Goal: Task Accomplishment & Management: Manage account settings

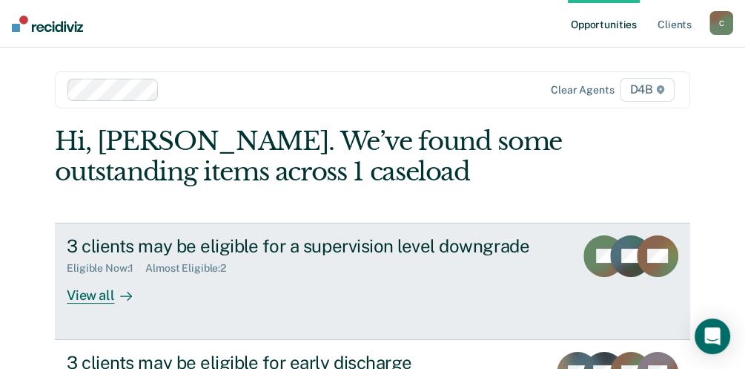
click at [96, 290] on div "View all" at bounding box center [108, 288] width 83 height 29
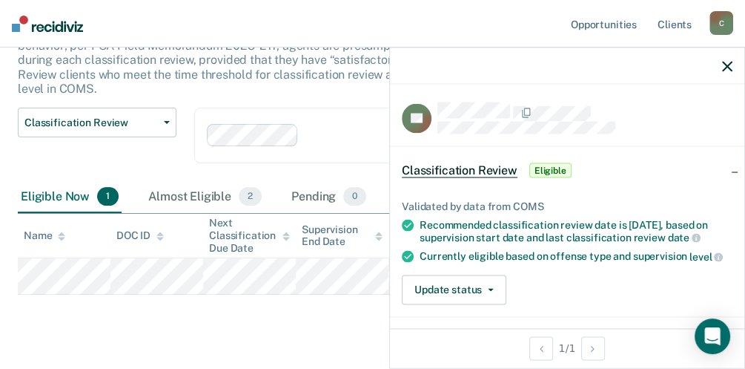
scroll to position [99, 0]
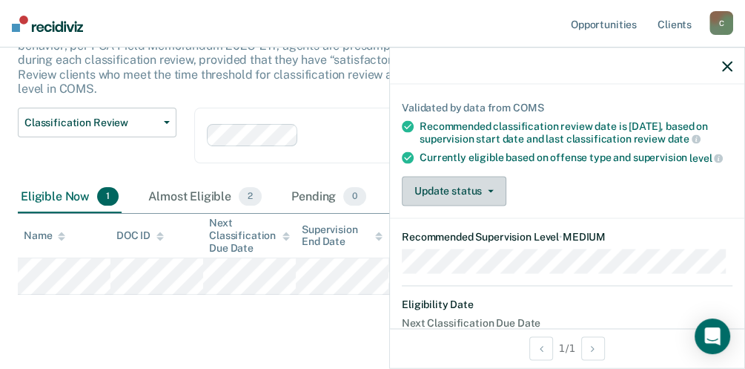
click at [489, 192] on button "Update status" at bounding box center [454, 191] width 105 height 30
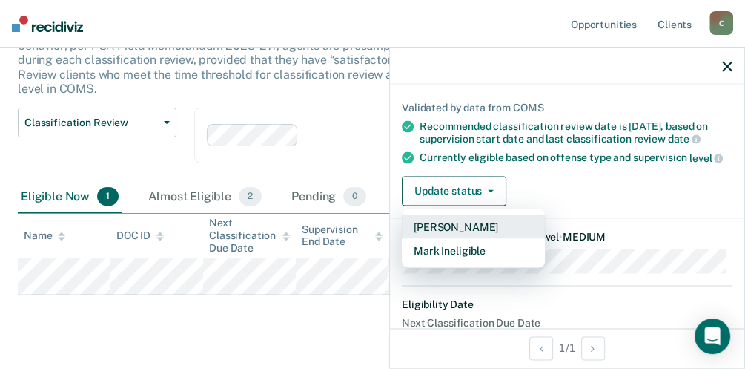
click at [495, 225] on button "[PERSON_NAME]" at bounding box center [473, 226] width 143 height 24
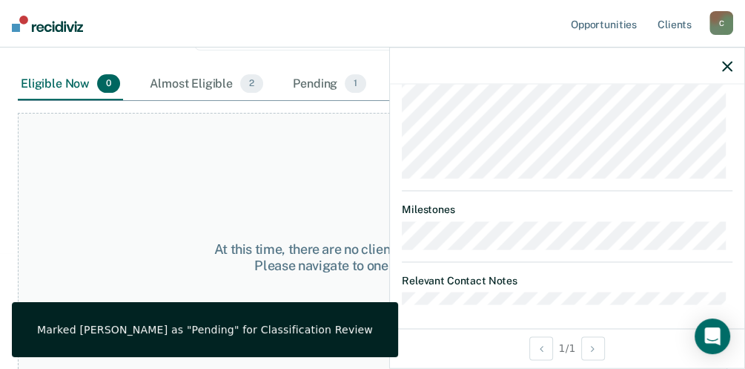
scroll to position [261, 0]
click at [727, 65] on icon "button" at bounding box center [727, 66] width 10 height 10
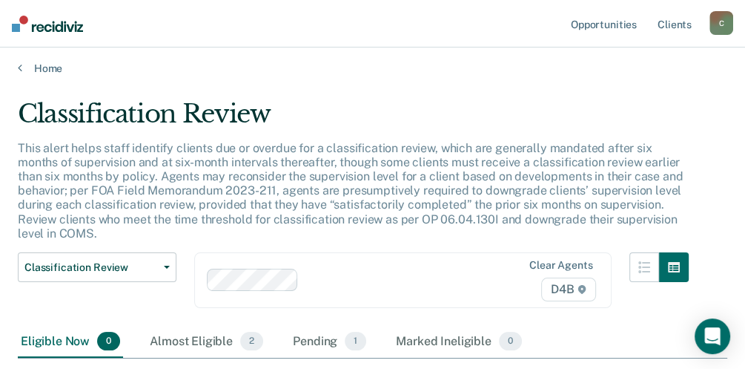
scroll to position [0, 0]
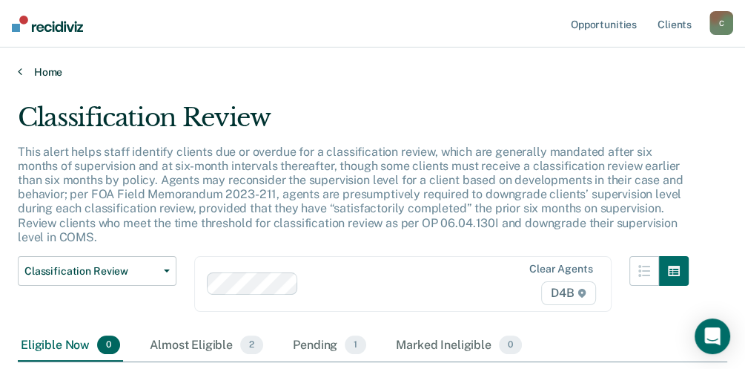
click at [51, 72] on link "Home" at bounding box center [373, 71] width 710 height 13
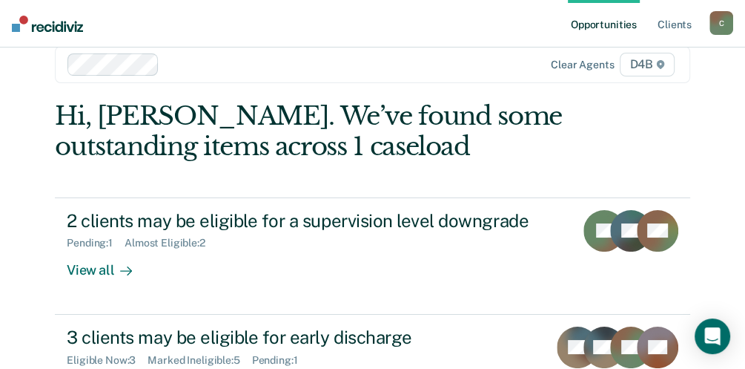
scroll to position [49, 0]
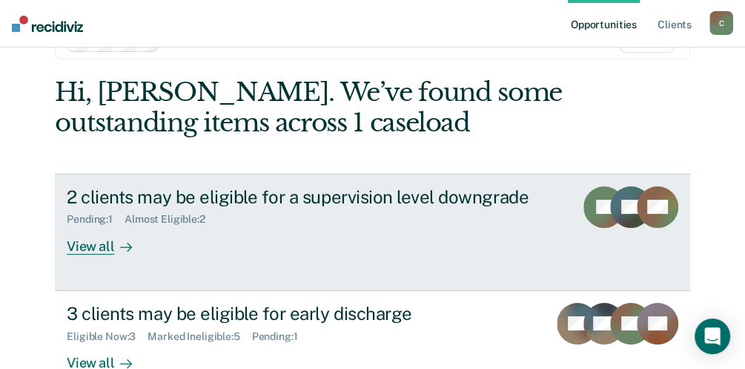
click at [80, 246] on div "View all" at bounding box center [108, 239] width 83 height 29
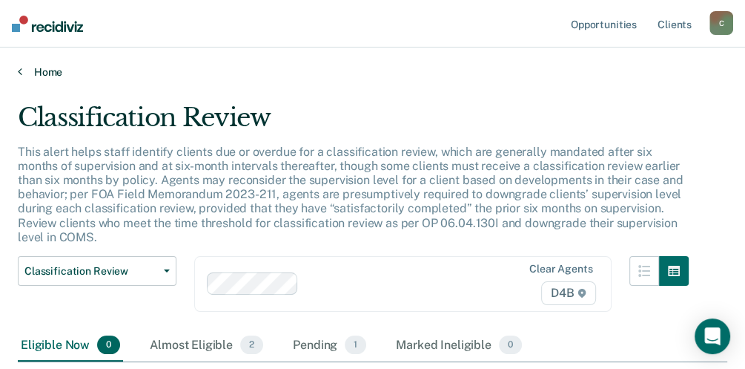
click at [53, 71] on link "Home" at bounding box center [373, 71] width 710 height 13
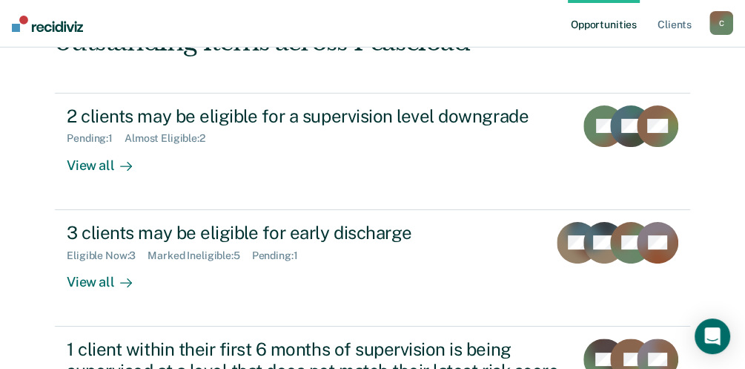
scroll to position [148, 0]
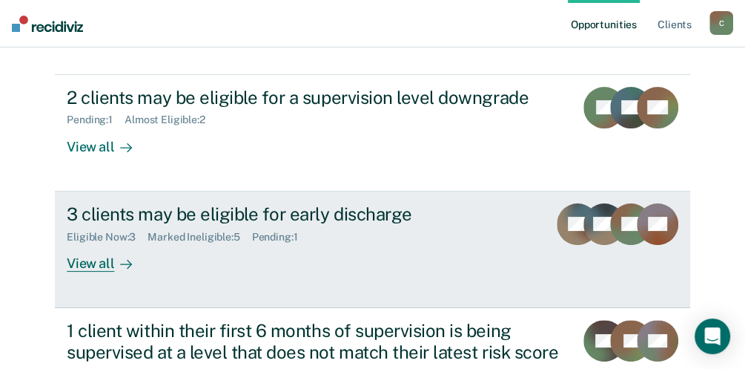
click at [94, 266] on div "View all" at bounding box center [108, 257] width 83 height 29
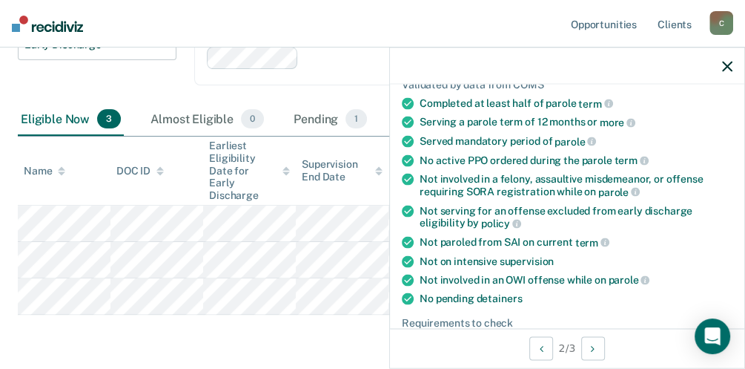
scroll to position [247, 0]
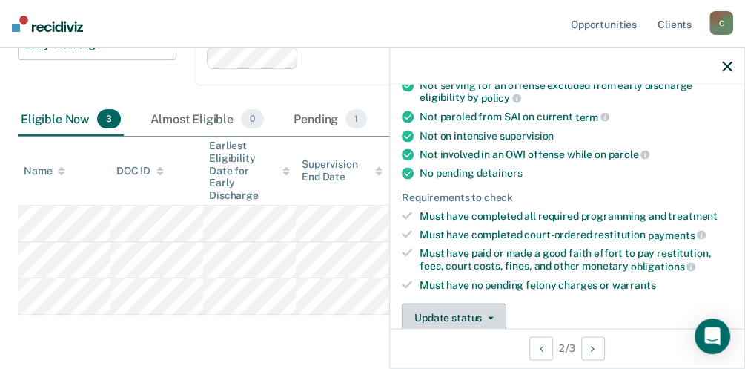
click at [486, 308] on button "Update status" at bounding box center [454, 318] width 105 height 30
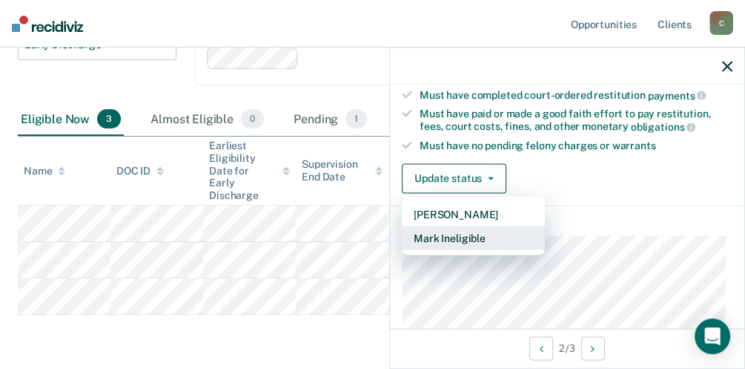
click at [461, 226] on button "Mark Ineligible" at bounding box center [473, 237] width 143 height 24
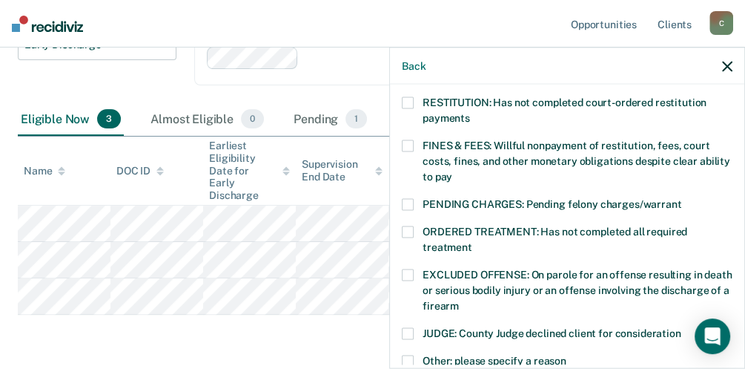
scroll to position [238, 0]
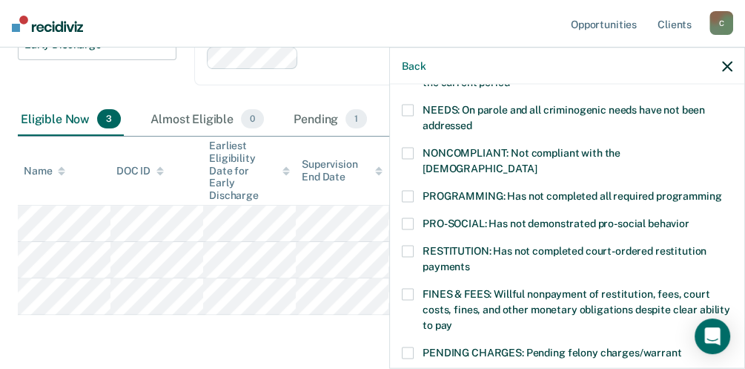
click at [411, 152] on span at bounding box center [408, 154] width 12 height 12
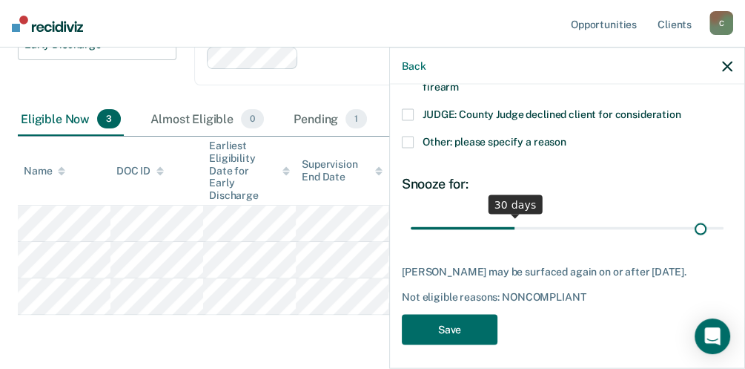
scroll to position [605, 0]
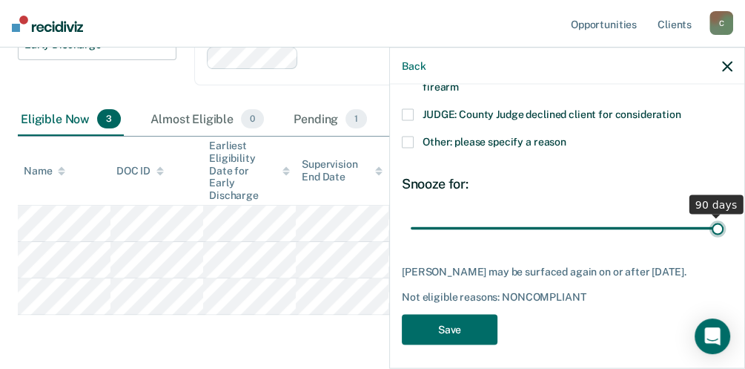
drag, startPoint x: 508, startPoint y: 210, endPoint x: 738, endPoint y: 212, distance: 229.9
type input "90"
click at [724, 215] on input "range" at bounding box center [567, 228] width 313 height 26
click at [478, 316] on button "Save" at bounding box center [450, 329] width 96 height 30
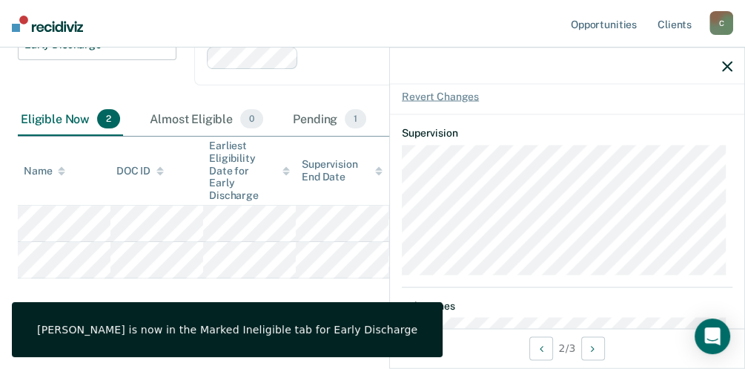
click at [339, 289] on div "Early Discharge Early Discharge is the termination of the period of probation o…" at bounding box center [373, 113] width 710 height 416
click at [728, 72] on div at bounding box center [567, 65] width 355 height 37
click at [729, 65] on icon "button" at bounding box center [727, 66] width 10 height 10
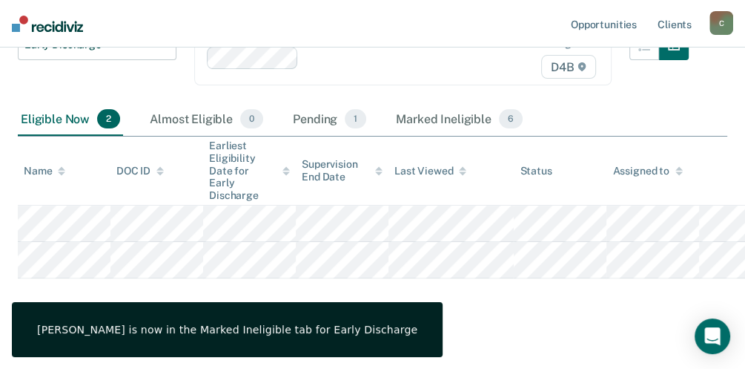
click at [406, 281] on div "Early Discharge Early Discharge is the termination of the period of probation o…" at bounding box center [373, 113] width 710 height 416
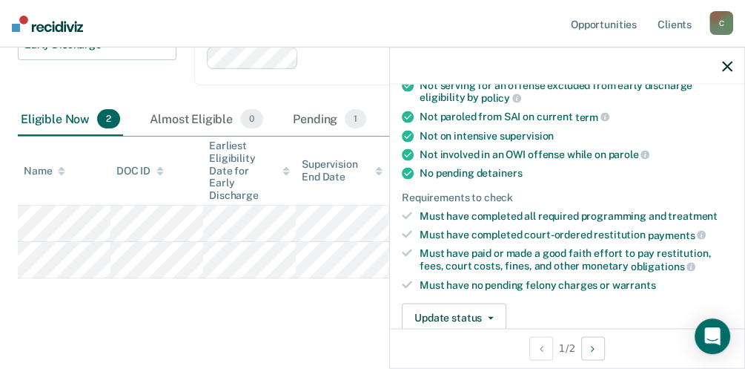
scroll to position [49, 0]
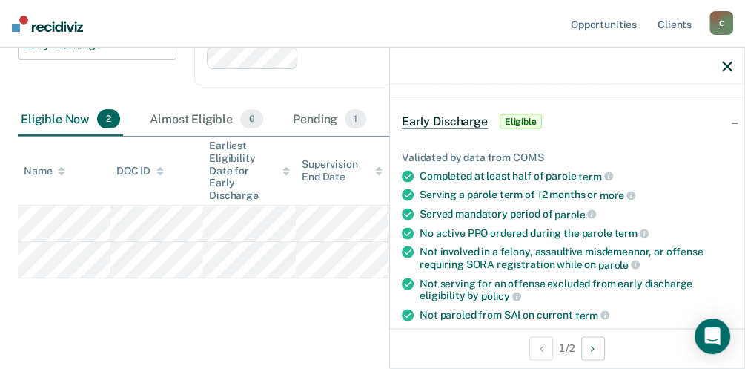
click at [734, 65] on div at bounding box center [567, 65] width 355 height 37
click at [722, 66] on icon "button" at bounding box center [727, 66] width 10 height 10
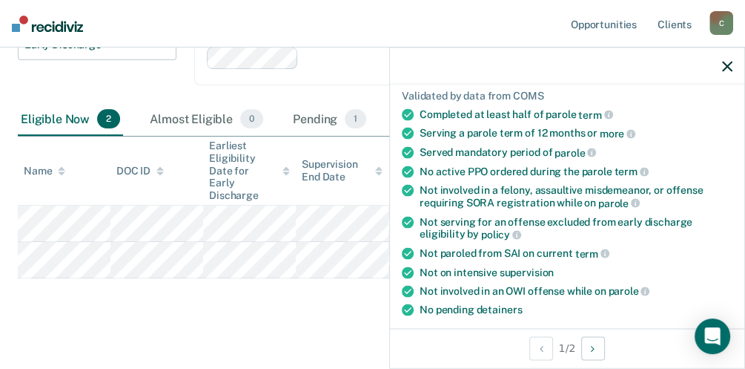
scroll to position [247, 0]
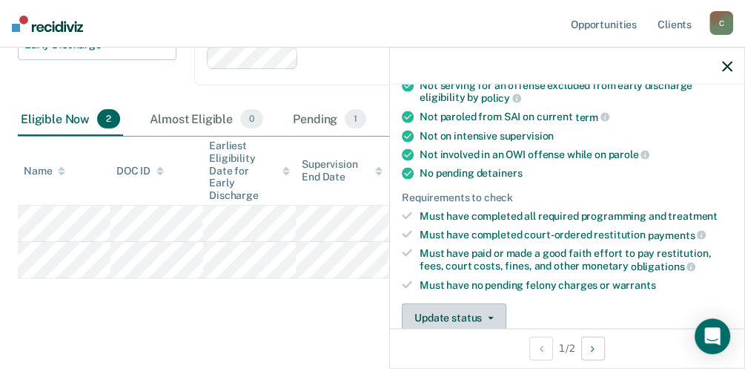
click at [489, 316] on icon "button" at bounding box center [491, 317] width 6 height 3
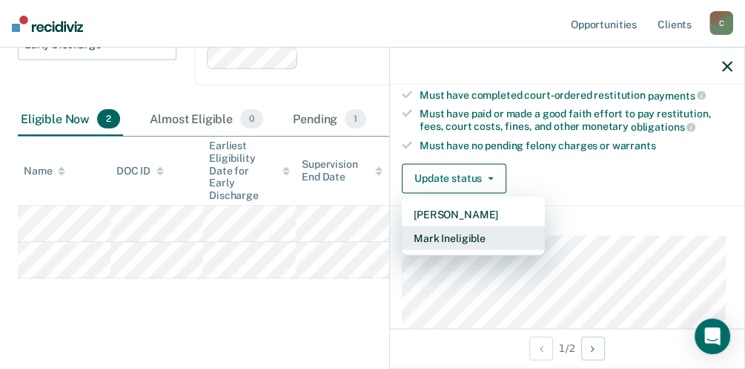
click at [466, 234] on button "Mark Ineligible" at bounding box center [473, 237] width 143 height 24
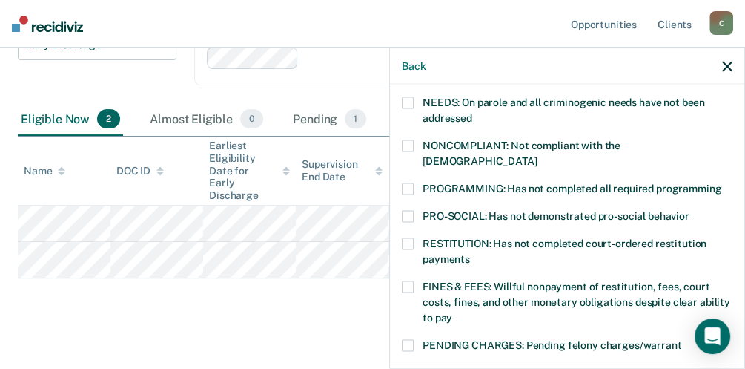
scroll to position [188, 0]
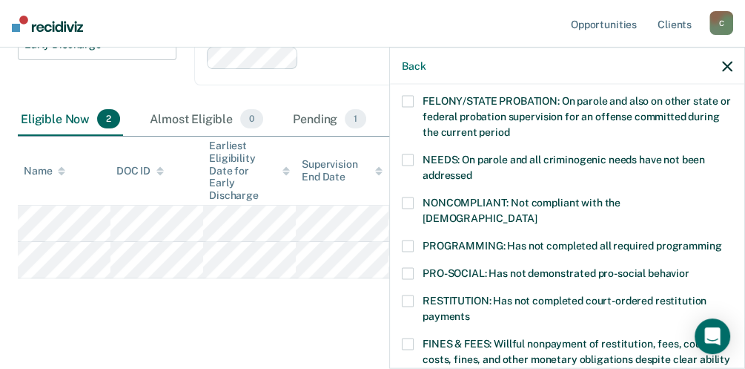
click at [415, 200] on label "NONCOMPLIANT: Not compliant with the [DEMOGRAPHIC_DATA]" at bounding box center [567, 212] width 331 height 31
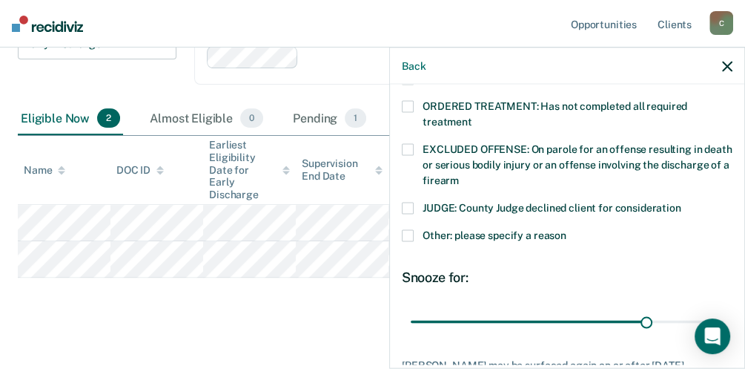
scroll to position [535, 0]
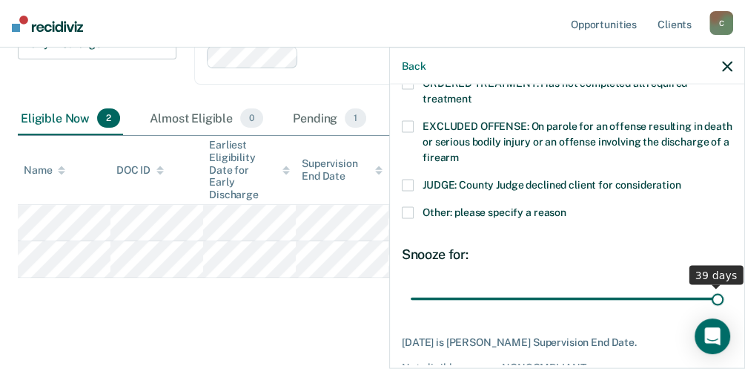
drag, startPoint x: 643, startPoint y: 274, endPoint x: 750, endPoint y: 280, distance: 107.0
type input "39"
click at [724, 286] on input "range" at bounding box center [567, 299] width 313 height 26
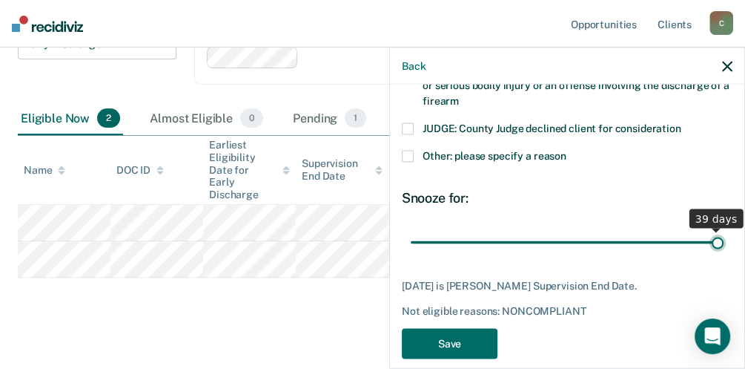
scroll to position [593, 0]
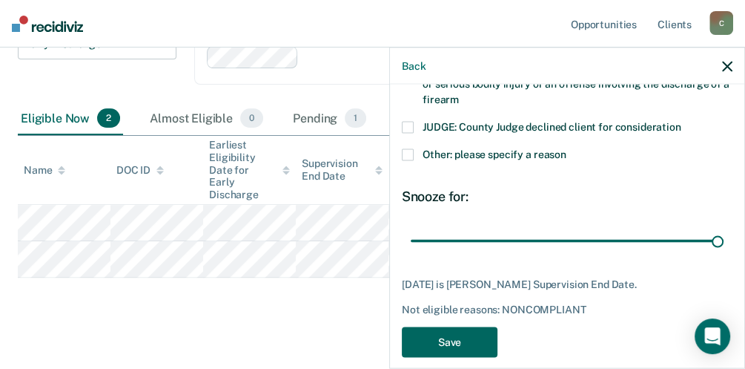
click at [487, 332] on button "Save" at bounding box center [450, 342] width 96 height 30
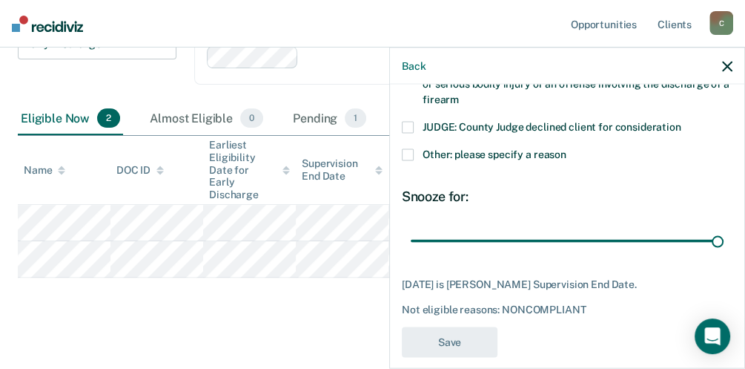
scroll to position [162, 0]
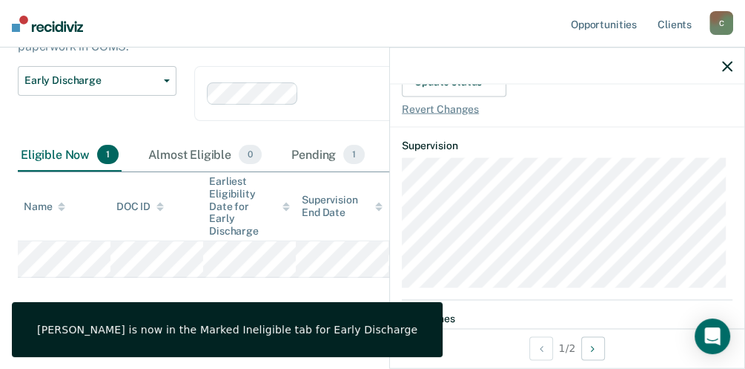
click at [338, 280] on div "Early Discharge Early Discharge is the termination of the period of probation o…" at bounding box center [373, 131] width 710 height 380
click at [731, 62] on icon "button" at bounding box center [727, 66] width 10 height 10
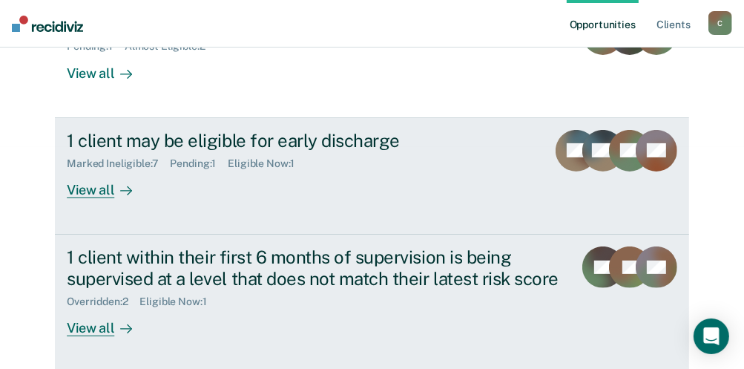
scroll to position [223, 0]
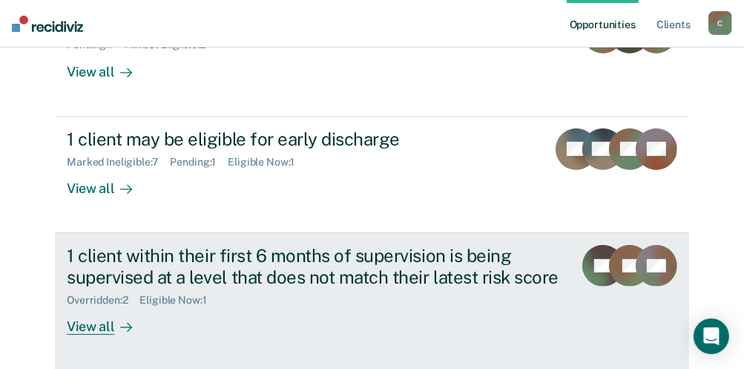
click at [152, 280] on div "1 client within their first 6 months of supervision is being supervised at a le…" at bounding box center [314, 266] width 495 height 43
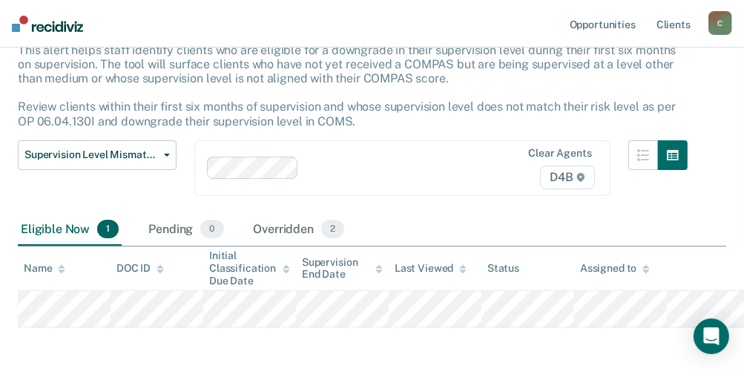
scroll to position [164, 0]
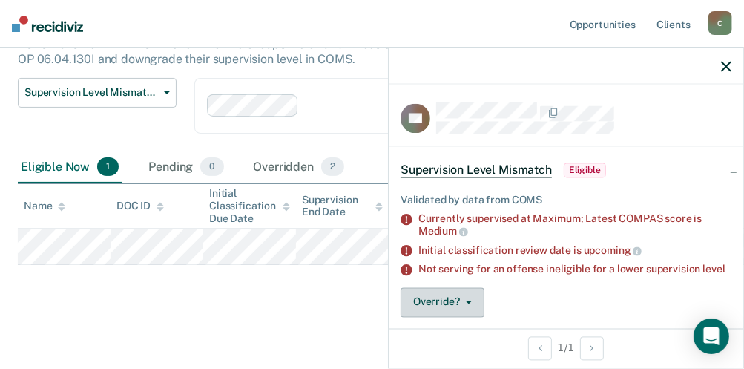
click at [464, 300] on span "button" at bounding box center [466, 301] width 12 height 3
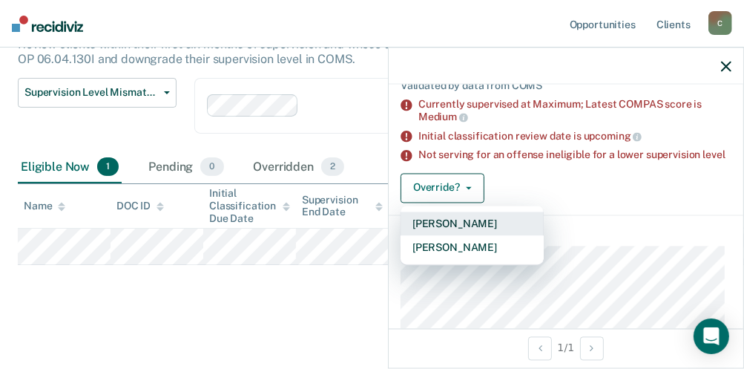
scroll to position [116, 0]
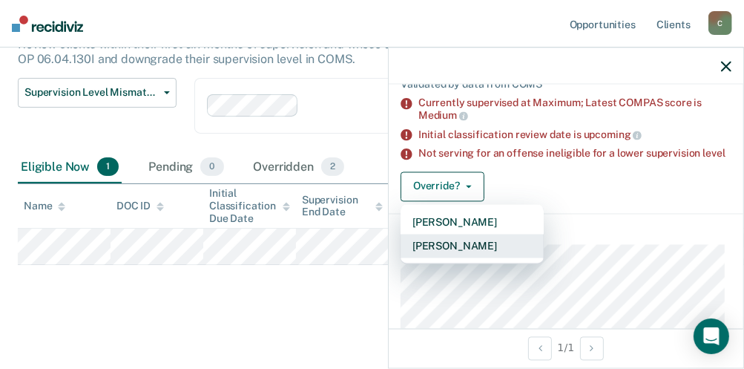
click at [467, 243] on button "Mark Overridden" at bounding box center [472, 246] width 143 height 24
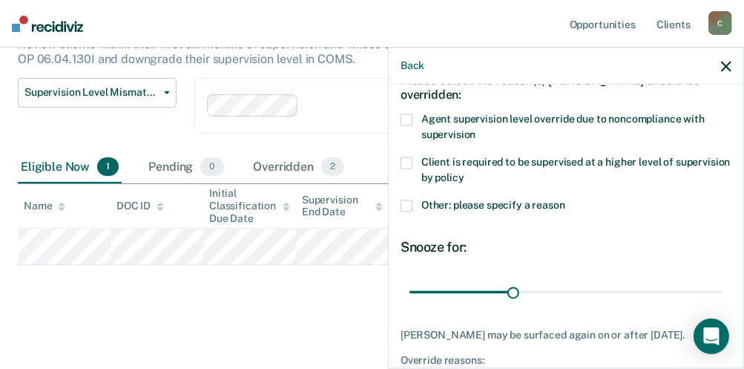
scroll to position [67, 0]
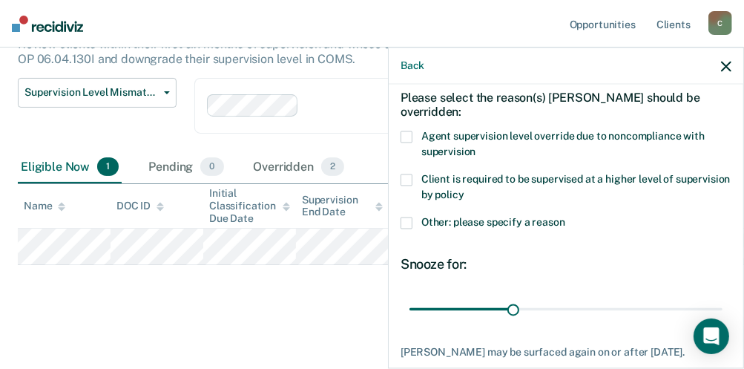
click at [397, 134] on div "CS Please select the reason(s) Charlie Scheurer should be overridden: Agent sup…" at bounding box center [566, 225] width 355 height 280
click at [410, 137] on span at bounding box center [407, 137] width 12 height 12
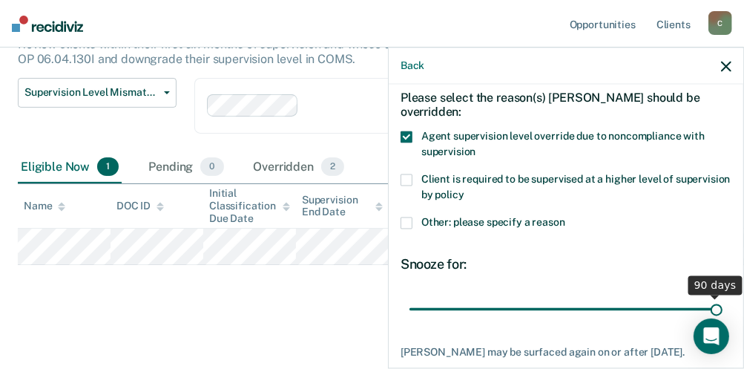
drag, startPoint x: 529, startPoint y: 307, endPoint x: 754, endPoint y: 292, distance: 225.2
type input "90"
click at [722, 296] on input "range" at bounding box center [565, 309] width 313 height 26
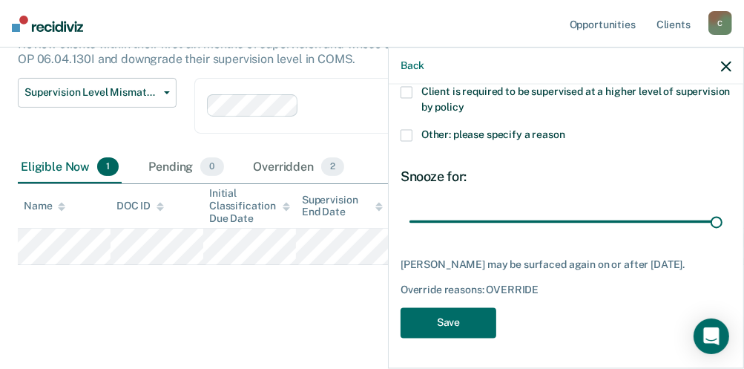
scroll to position [163, 0]
click at [435, 326] on button "Save" at bounding box center [449, 323] width 96 height 30
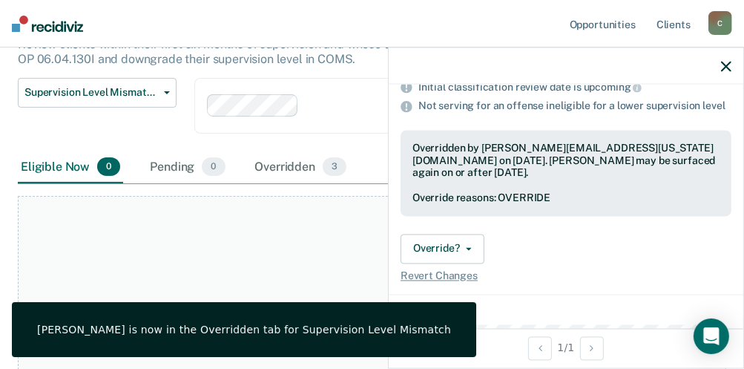
click at [728, 65] on icon "button" at bounding box center [726, 66] width 10 height 10
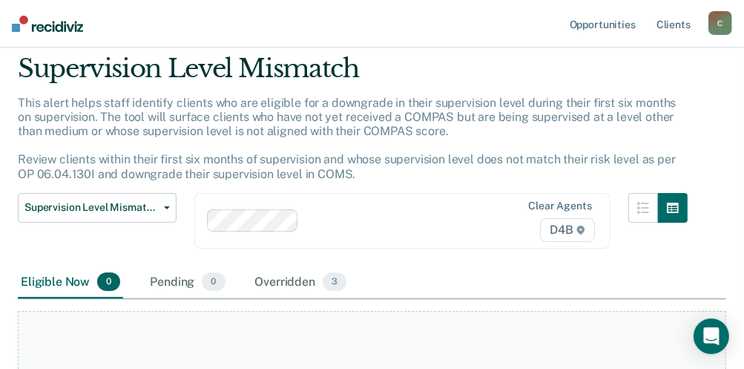
scroll to position [0, 0]
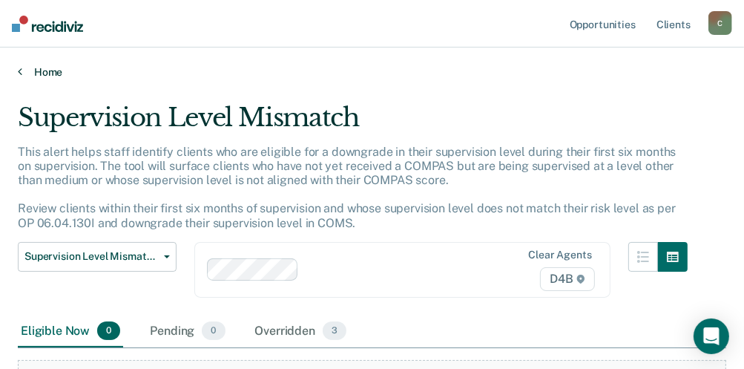
click at [50, 67] on link "Home" at bounding box center [372, 71] width 708 height 13
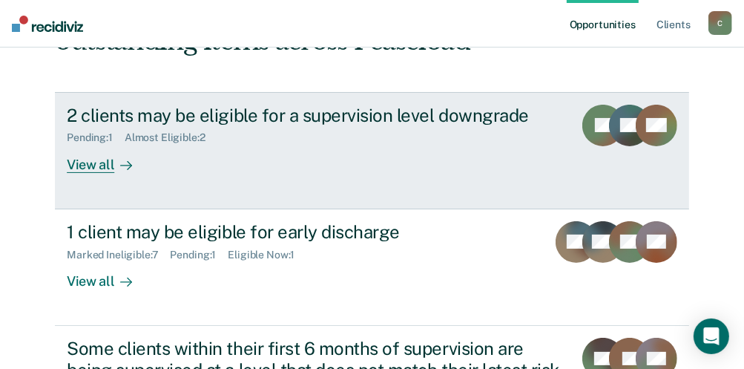
scroll to position [148, 0]
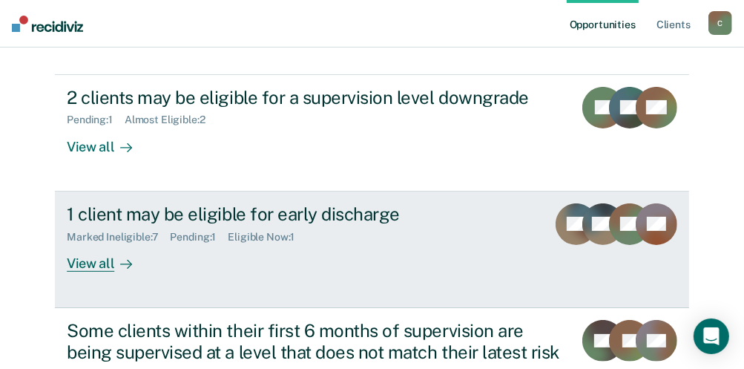
click at [105, 263] on div "View all" at bounding box center [108, 257] width 83 height 29
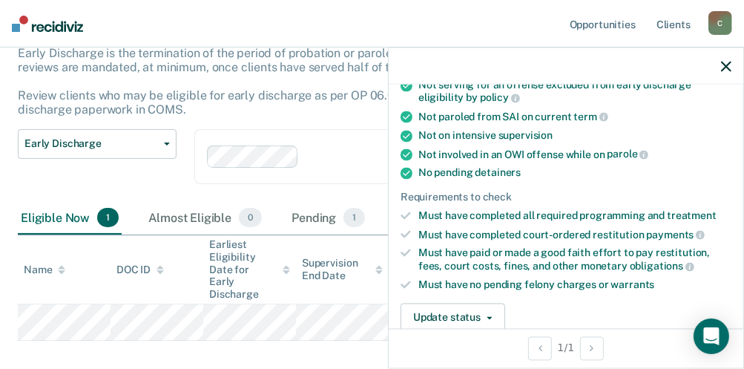
scroll to position [297, 0]
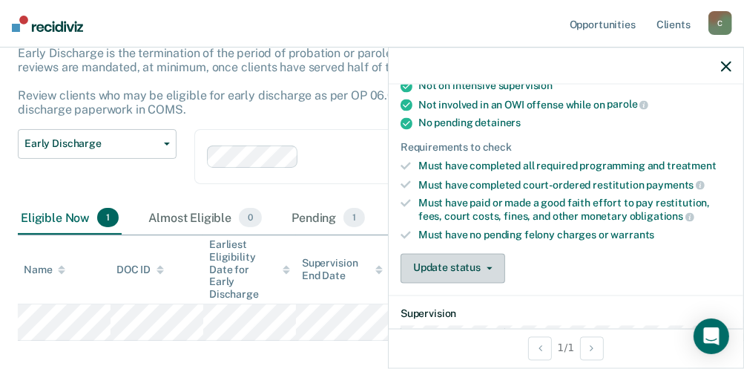
click at [488, 266] on icon "button" at bounding box center [490, 267] width 6 height 3
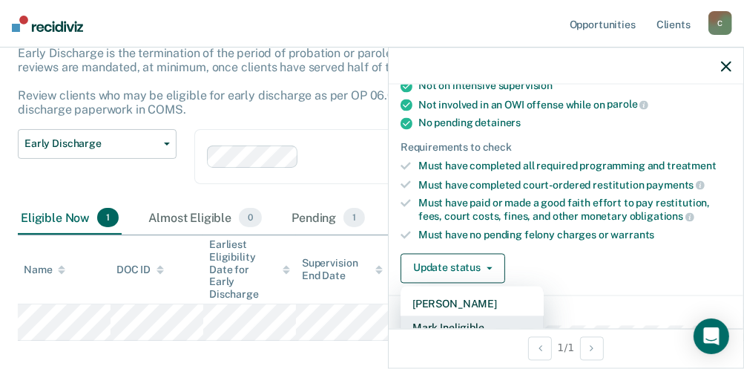
scroll to position [300, 0]
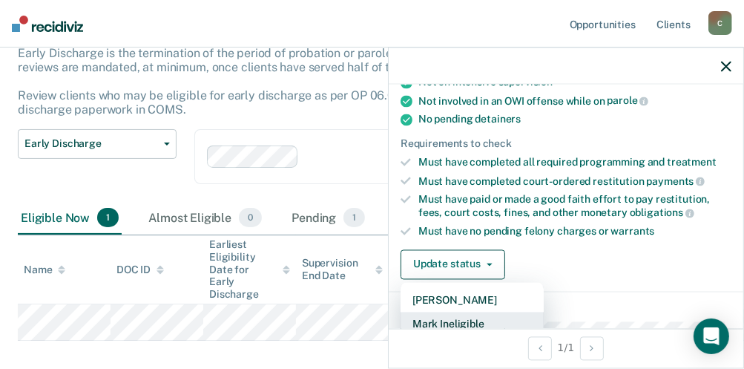
click at [484, 314] on button "Mark Ineligible" at bounding box center [472, 324] width 143 height 24
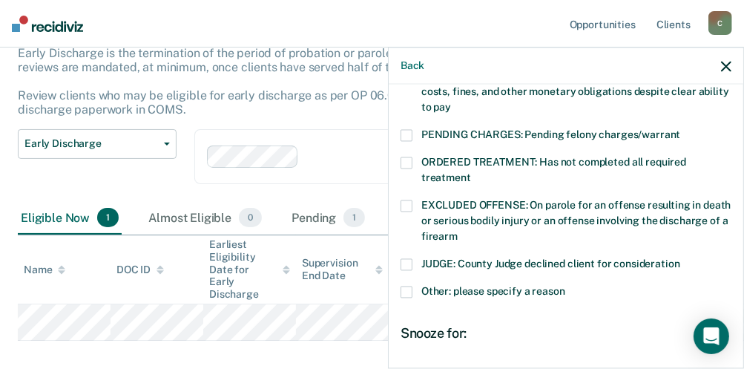
scroll to position [493, 0]
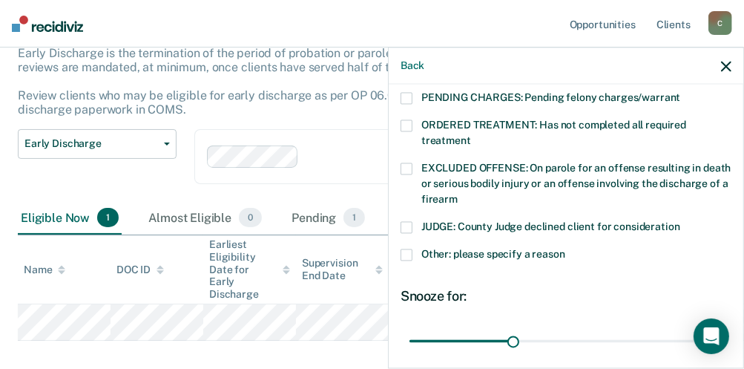
click at [404, 249] on label "Other: please specify a reason" at bounding box center [566, 257] width 331 height 16
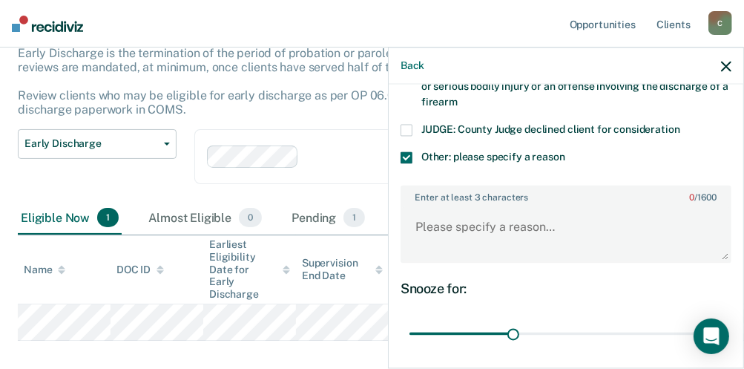
scroll to position [591, 0]
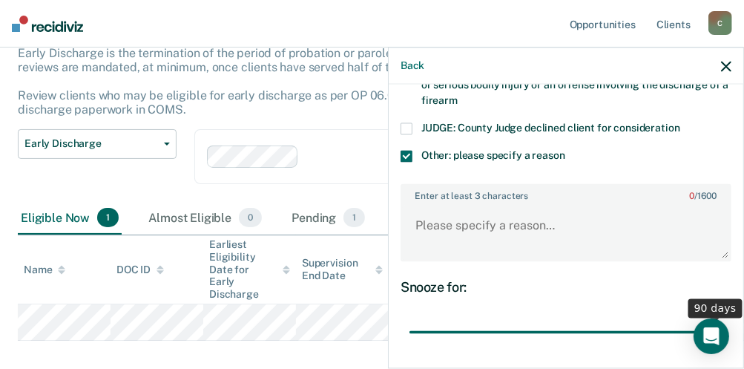
drag, startPoint x: 509, startPoint y: 313, endPoint x: 717, endPoint y: 304, distance: 207.9
type input "90"
click at [717, 319] on input "range" at bounding box center [565, 332] width 313 height 26
click at [474, 205] on textarea "Enter at least 3 characters 0 / 1600" at bounding box center [566, 232] width 328 height 55
type textarea "w"
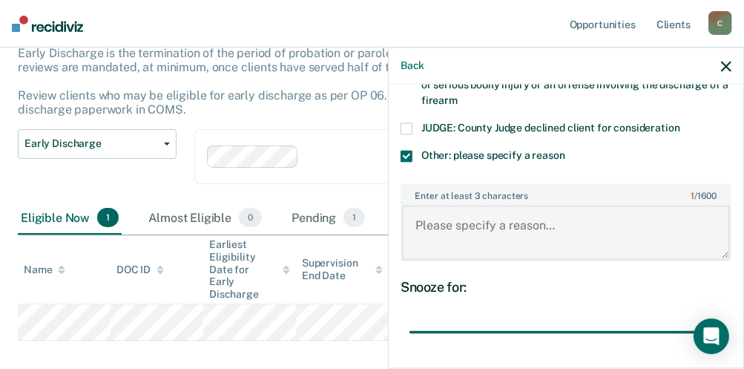
type textarea "W"
type textarea "T"
type textarea "P"
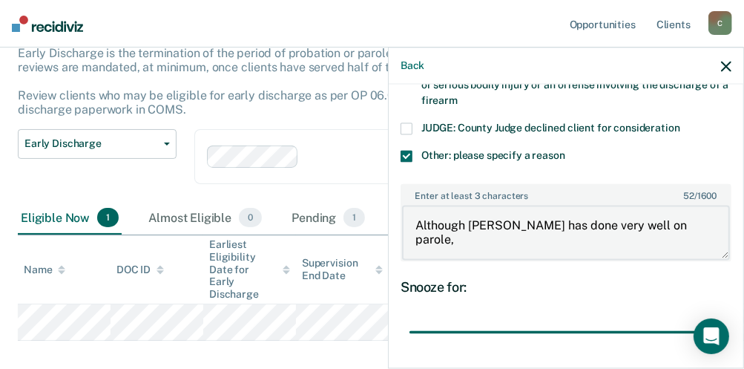
click at [703, 219] on textarea "Although Mr. Versluis has done very well on parole," at bounding box center [566, 232] width 328 height 55
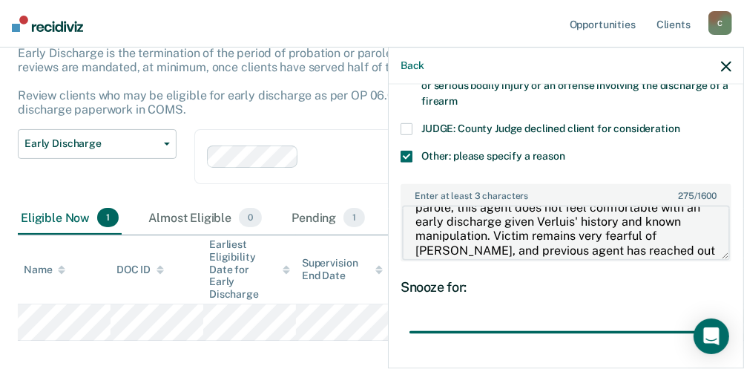
scroll to position [49, 0]
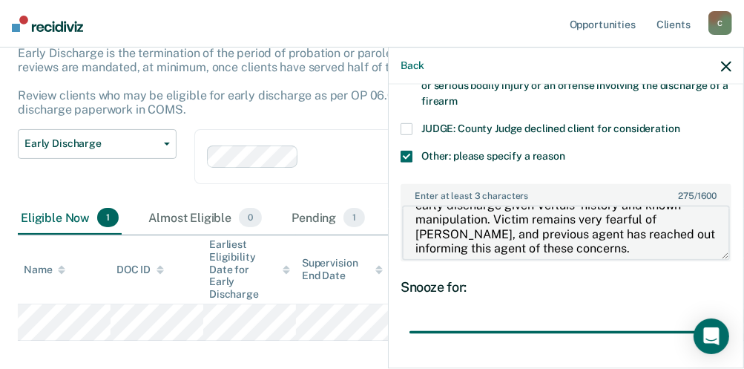
click at [487, 205] on textarea "Although Mr. Versluis has done very well on parole, this agent does not feel co…" at bounding box center [566, 232] width 328 height 55
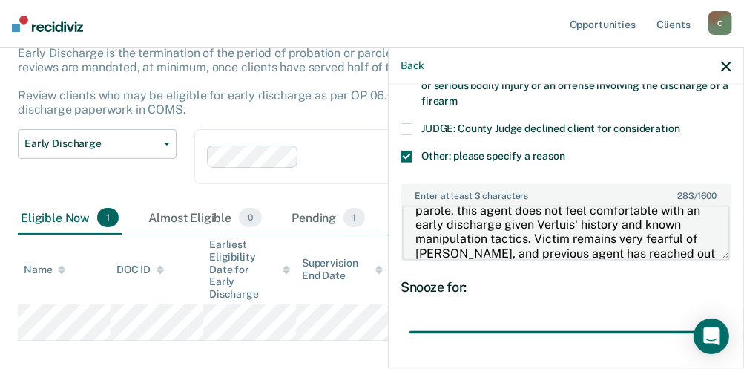
scroll to position [56, 0]
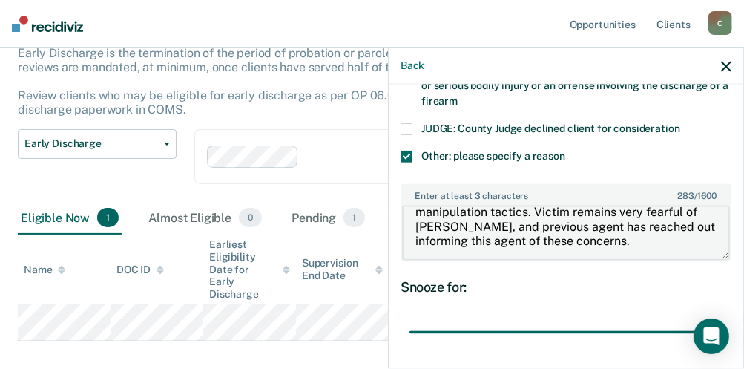
click at [640, 222] on textarea "Although Mr. Versluis has done very well on parole, this agent does not feel co…" at bounding box center [566, 232] width 328 height 55
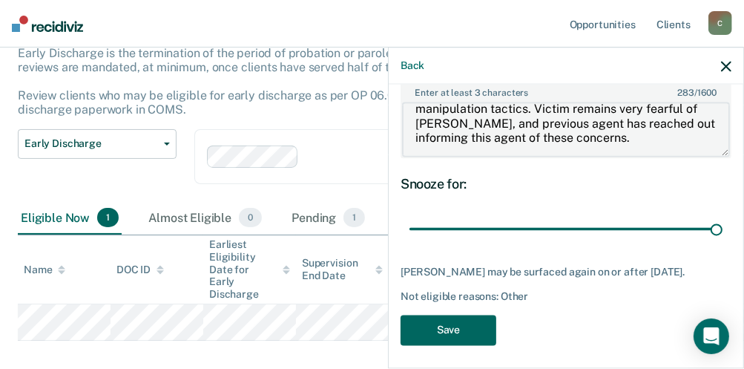
type textarea "Although Mr. Versluis has done very well on parole, this agent does not feel co…"
click at [476, 323] on button "Save" at bounding box center [449, 330] width 96 height 30
